Goal: Information Seeking & Learning: Learn about a topic

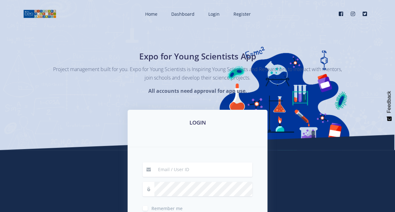
type input "[EMAIL_ADDRESS][DOMAIN_NAME]"
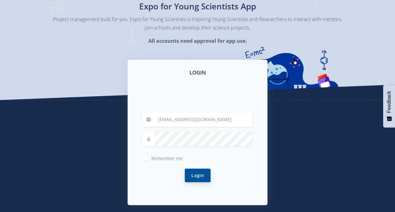
click at [199, 174] on button "Login" at bounding box center [198, 176] width 26 height 14
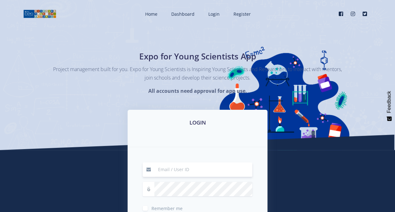
type input "[EMAIL_ADDRESS][DOMAIN_NAME]"
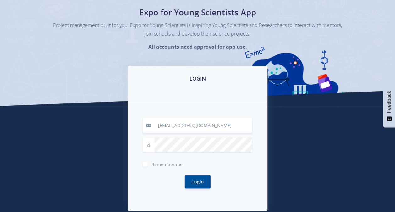
scroll to position [45, 0]
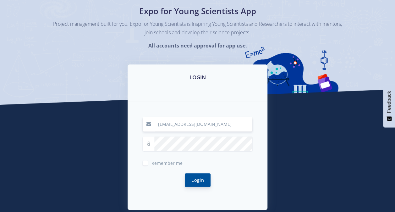
click at [202, 178] on button "Login" at bounding box center [198, 180] width 26 height 14
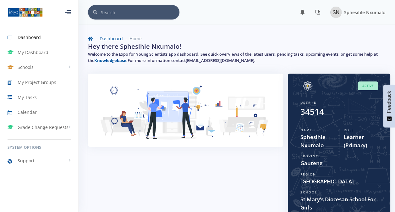
click at [47, 160] on link "Support" at bounding box center [39, 160] width 78 height 14
click at [46, 95] on link "My Tasks" at bounding box center [39, 97] width 78 height 14
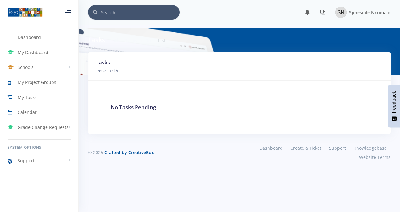
scroll to position [5, 5]
click at [60, 42] on link "Dashboard" at bounding box center [39, 37] width 78 height 14
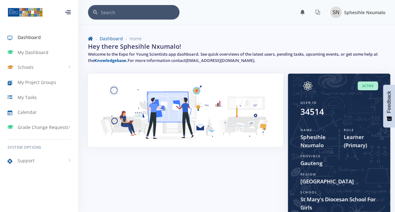
click at [337, 12] on img at bounding box center [336, 12] width 11 height 11
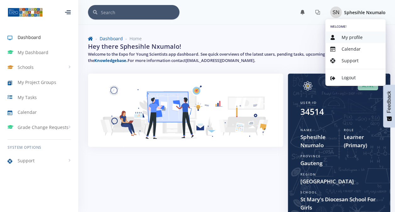
click at [348, 40] on span "My profile" at bounding box center [352, 37] width 21 height 6
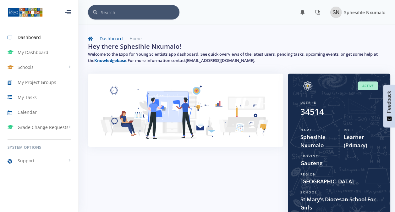
scroll to position [5, 5]
click at [43, 164] on link "Support" at bounding box center [39, 160] width 78 height 14
click at [45, 175] on span "Knowledge Base" at bounding box center [43, 174] width 31 height 6
